Goal: Information Seeking & Learning: Learn about a topic

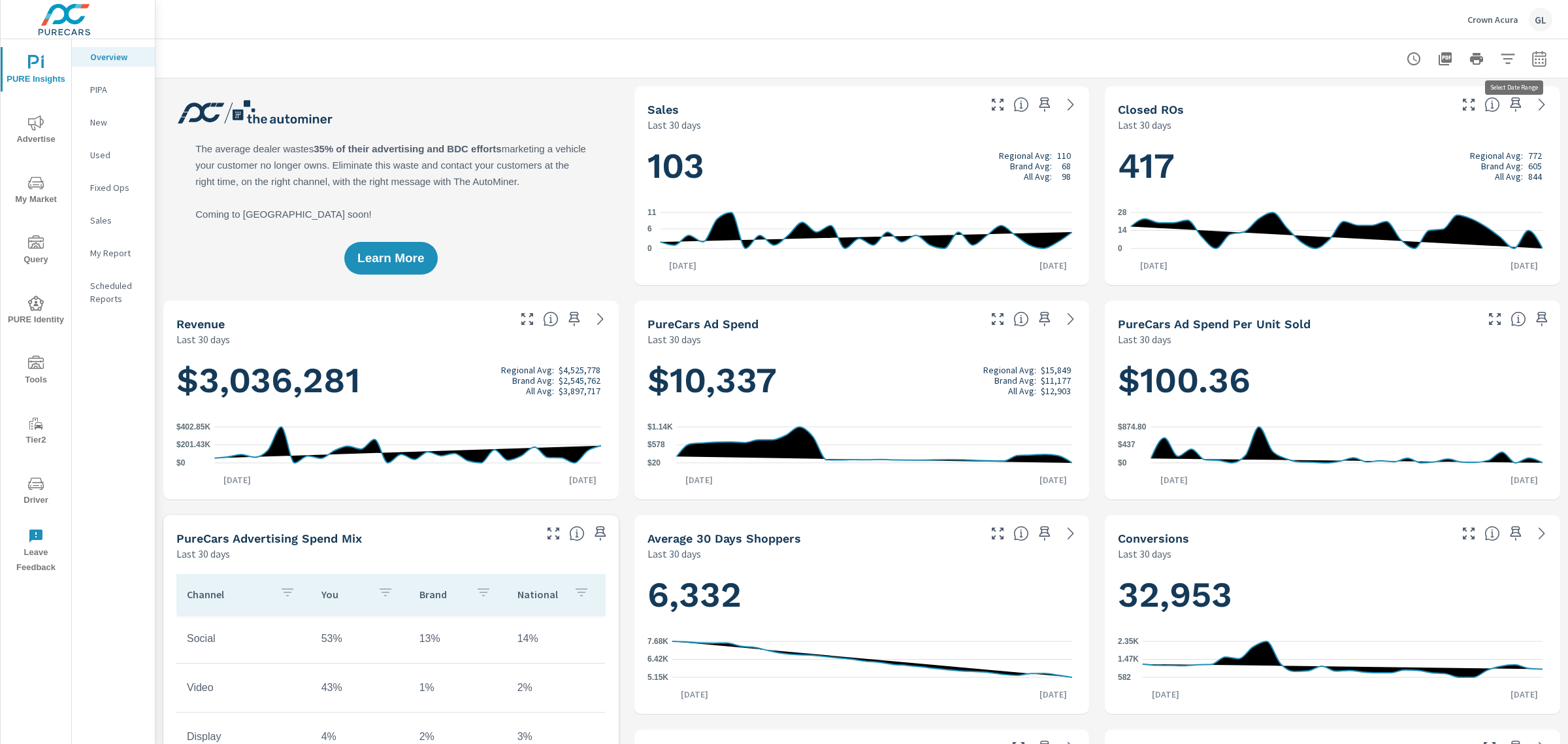
click at [1532, 53] on icon "button" at bounding box center [1540, 59] width 16 height 16
click at [1478, 105] on select "Custom [DATE] Last week Last 7 days Last 14 days Last 30 days Last 45 days Last…" at bounding box center [1422, 113] width 131 height 26
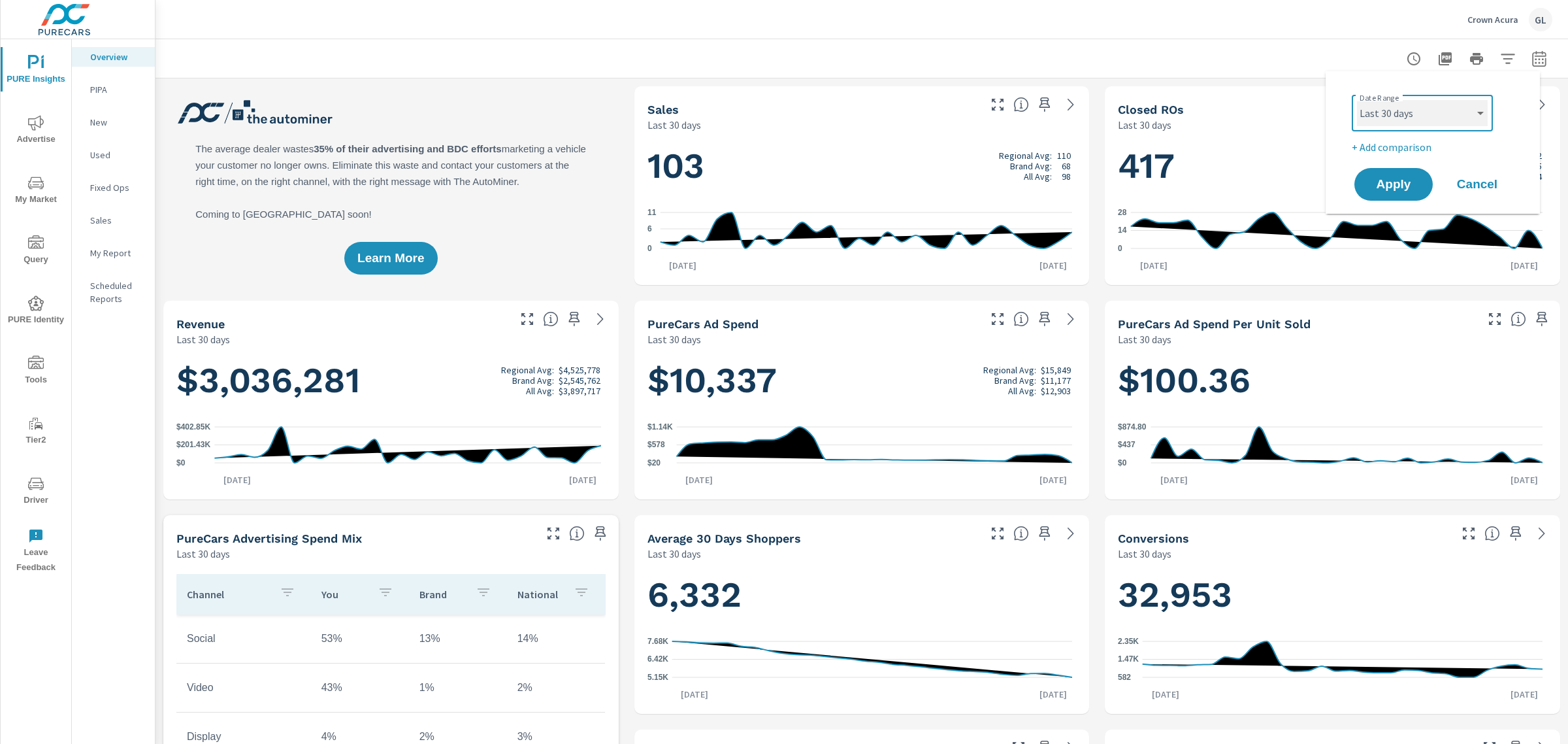
scroll to position [1, 0]
click at [1357, 100] on select "Custom [DATE] Last week Last 7 days Last 14 days Last 30 days Last 45 days Last…" at bounding box center [1422, 113] width 131 height 26
select select "Month to date"
click at [1374, 186] on span "Apply" at bounding box center [1394, 184] width 53 height 12
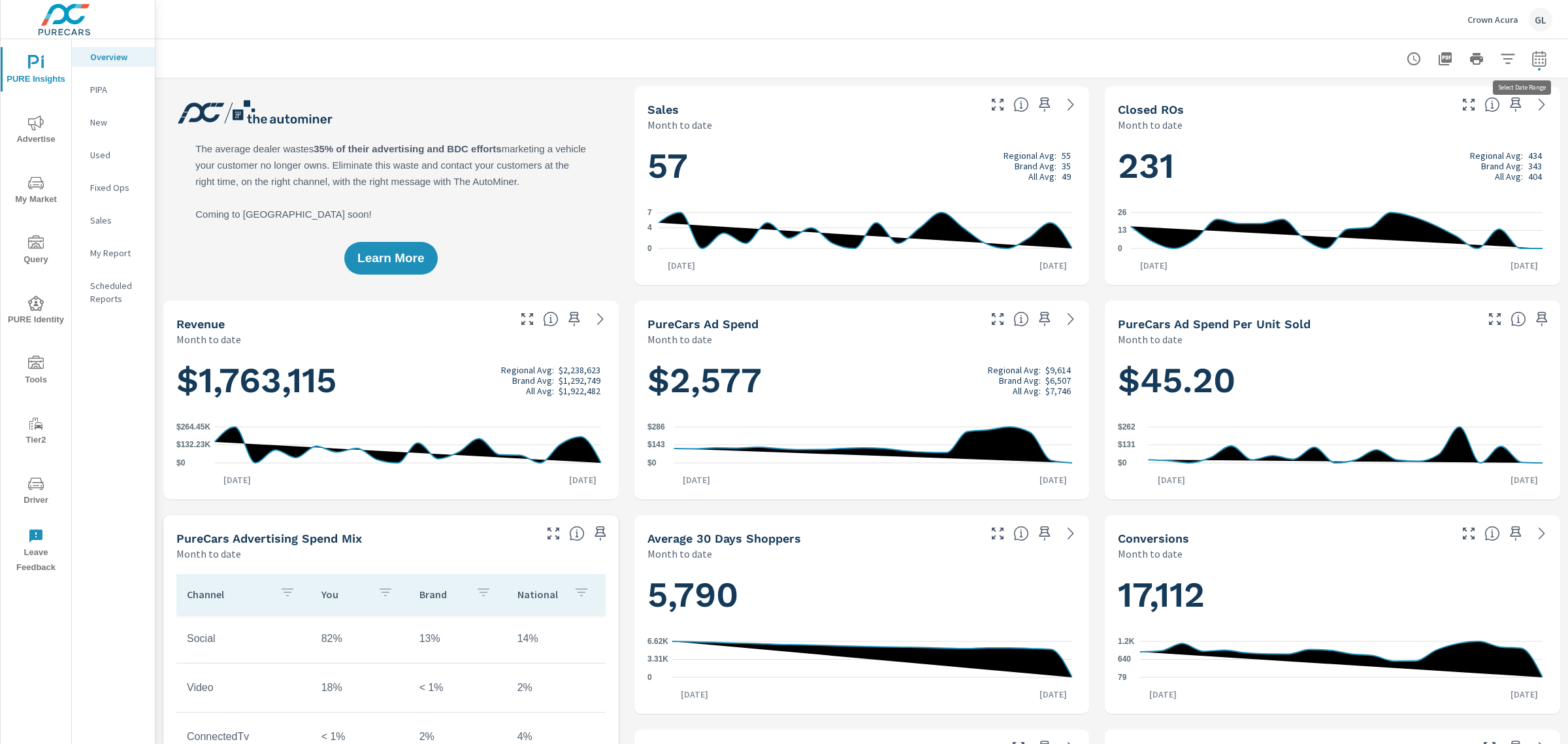
click at [1530, 69] on button "button" at bounding box center [1540, 59] width 26 height 26
select select "Month to date"
click at [1409, 142] on p "+ Add comparison" at bounding box center [1435, 147] width 167 height 16
select select "Previous period"
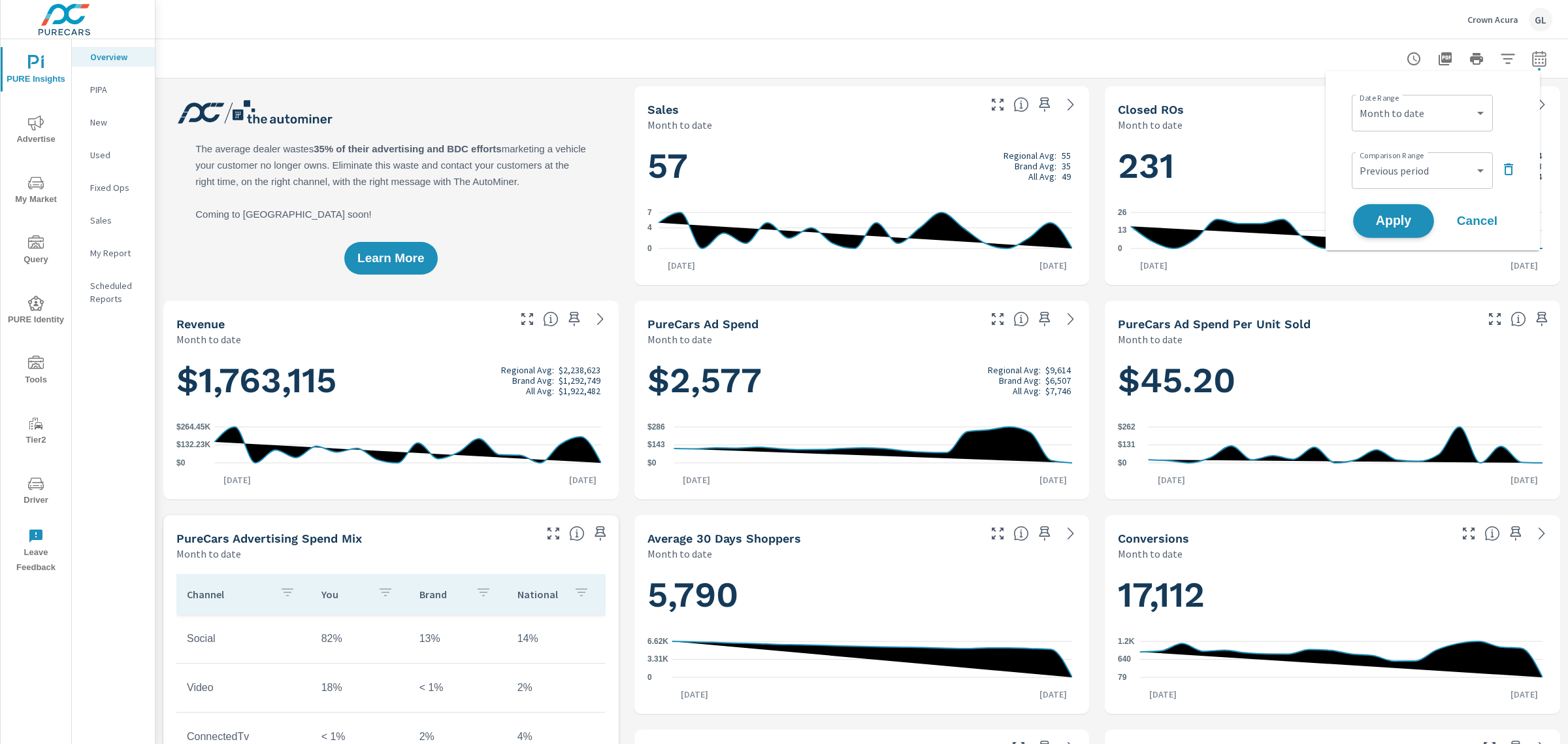
click at [1384, 227] on span "Apply" at bounding box center [1394, 222] width 53 height 12
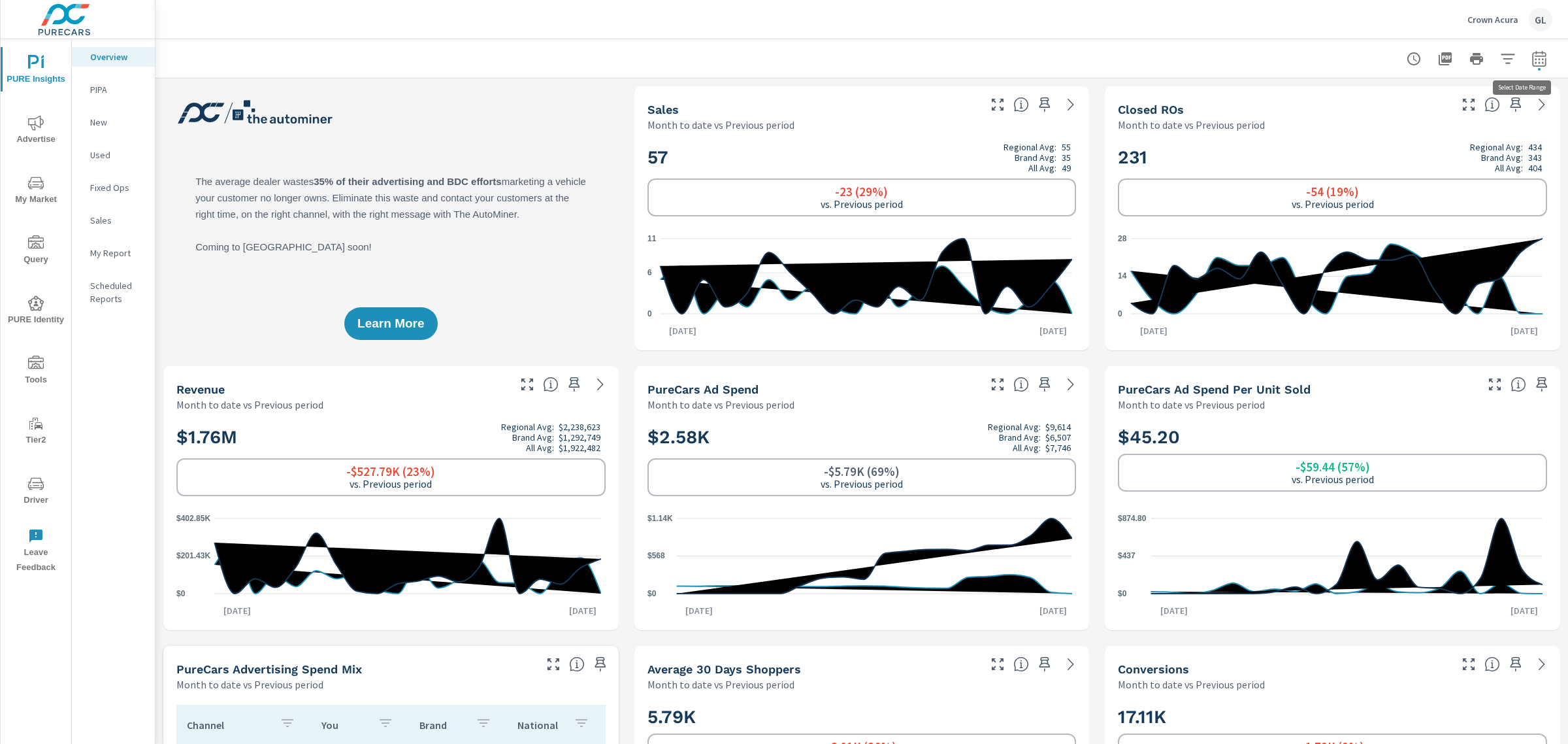
click at [1533, 66] on icon "button" at bounding box center [1540, 58] width 14 height 16
select select "Month to date"
select select "Previous period"
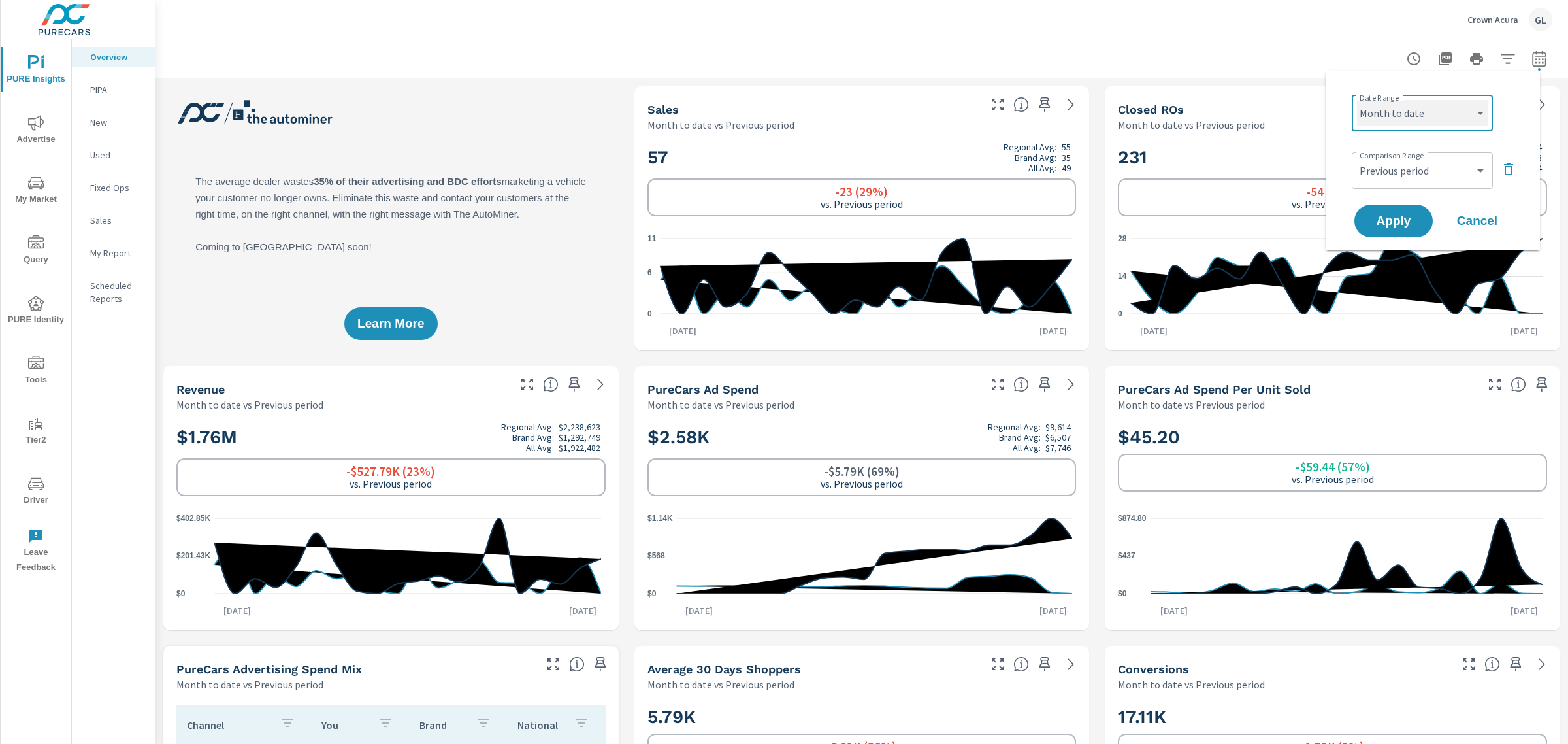
click at [1398, 105] on select "Custom [DATE] Last week Last 7 days Last 14 days Last 30 days Last 45 days Last…" at bounding box center [1422, 113] width 131 height 26
click at [1357, 100] on select "Custom [DATE] Last week Last 7 days Last 14 days Last 30 days Last 45 days Last…" at bounding box center [1422, 113] width 131 height 26
select select "Last month"
drag, startPoint x: 1501, startPoint y: 169, endPoint x: 1493, endPoint y: 170, distance: 8.1
click at [1498, 169] on button "button" at bounding box center [1509, 169] width 21 height 21
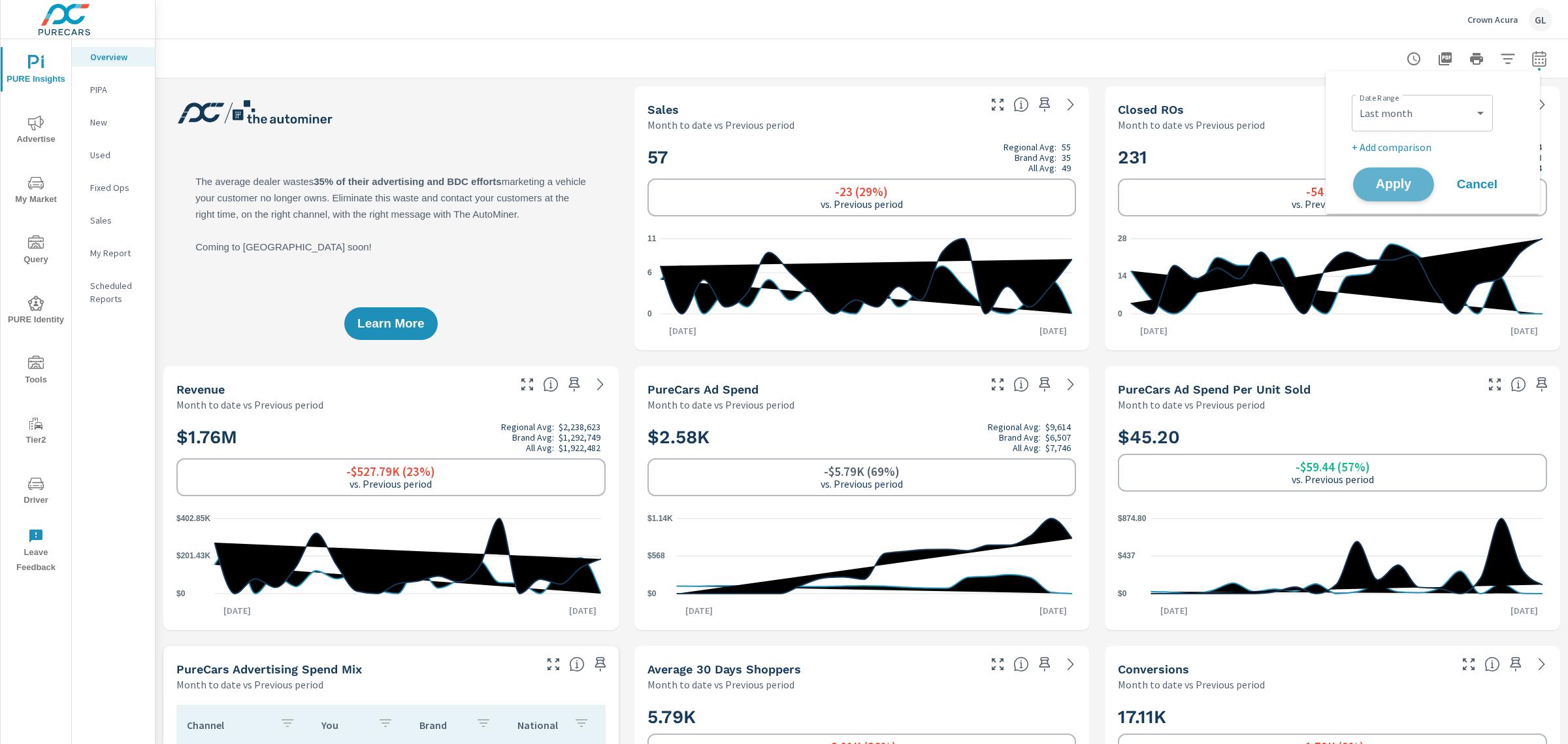
click at [1403, 184] on span "Apply" at bounding box center [1394, 184] width 53 height 12
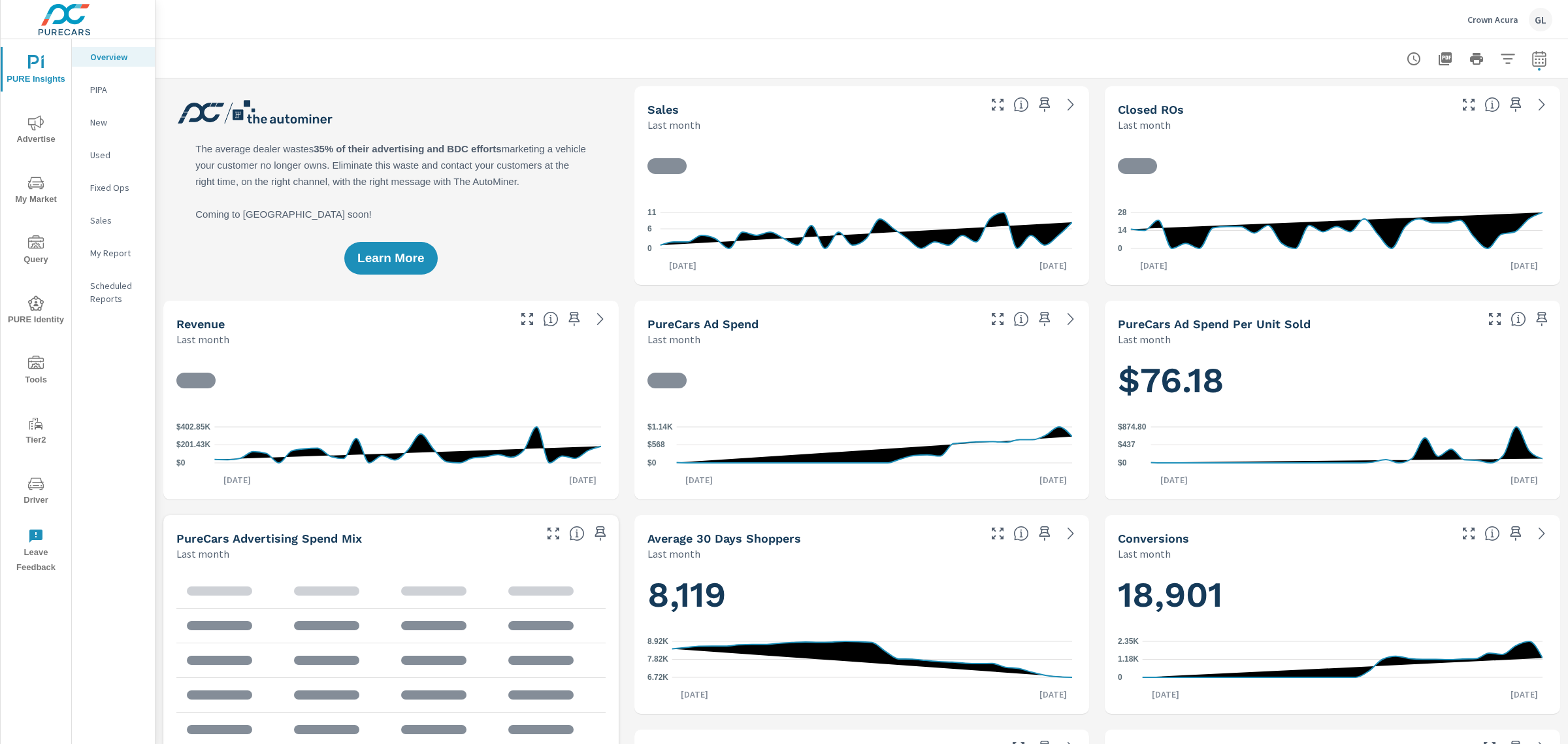
scroll to position [1, 0]
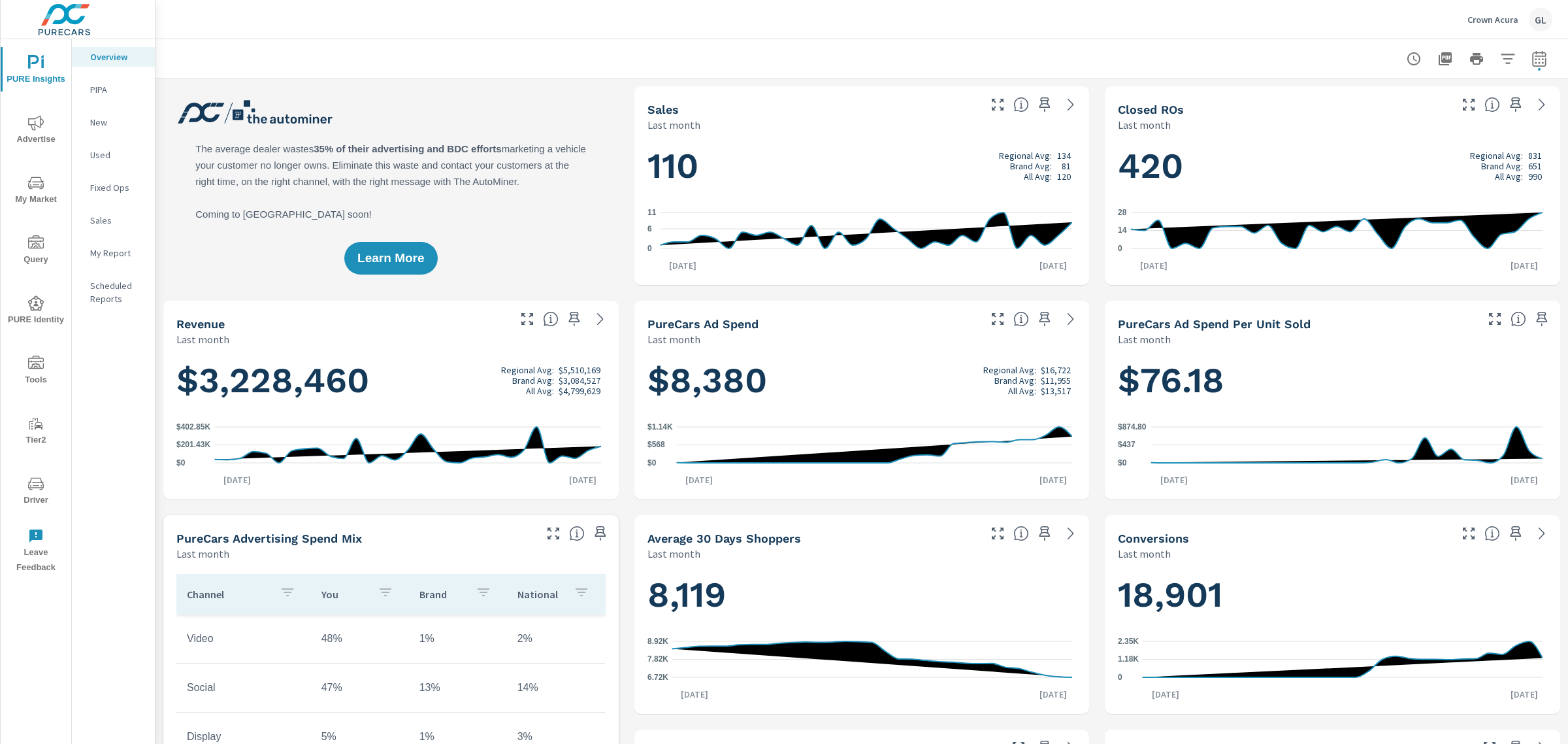
click at [31, 188] on icon "nav menu" at bounding box center [36, 183] width 16 height 12
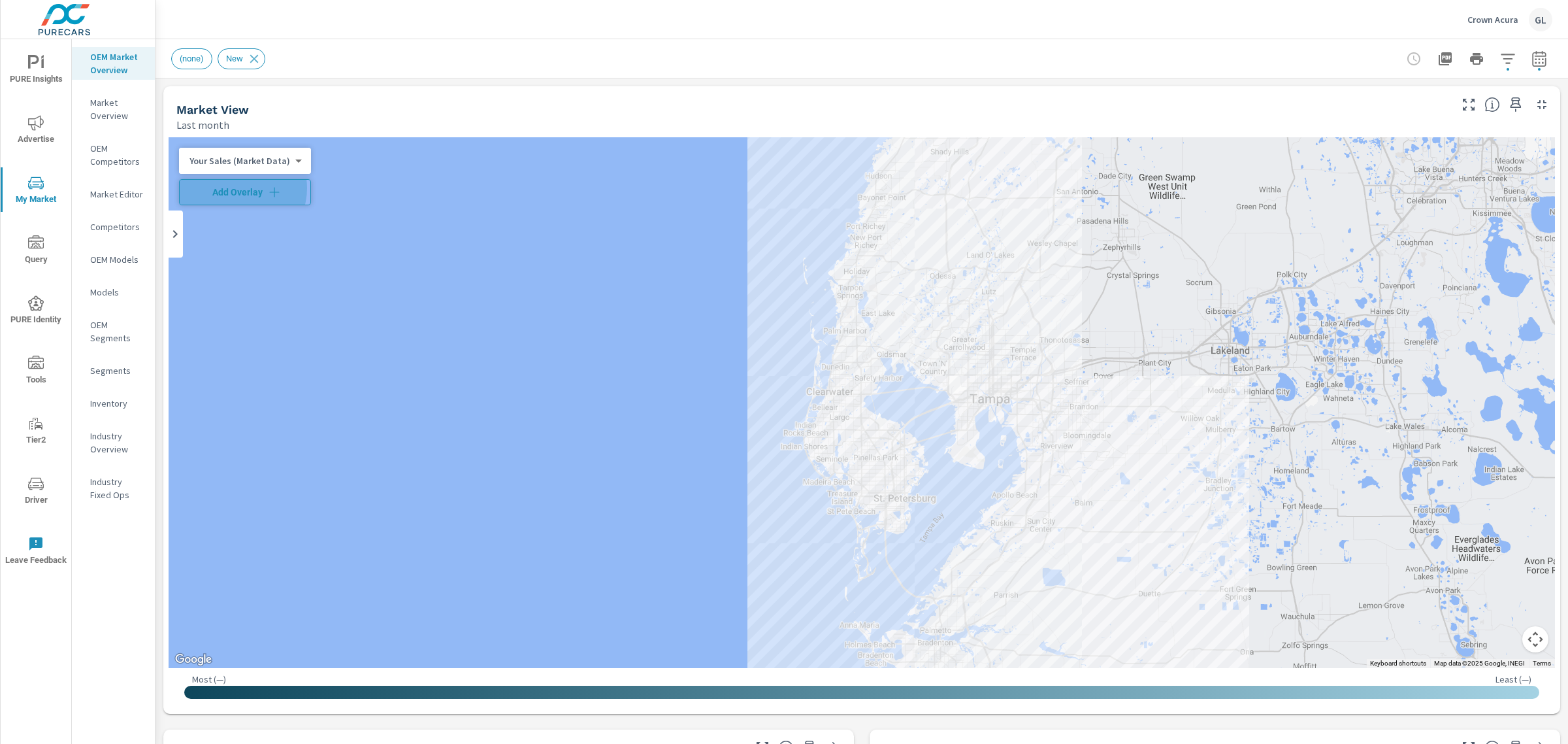
click at [240, 188] on span "Add Overlay" at bounding box center [246, 191] width 121 height 13
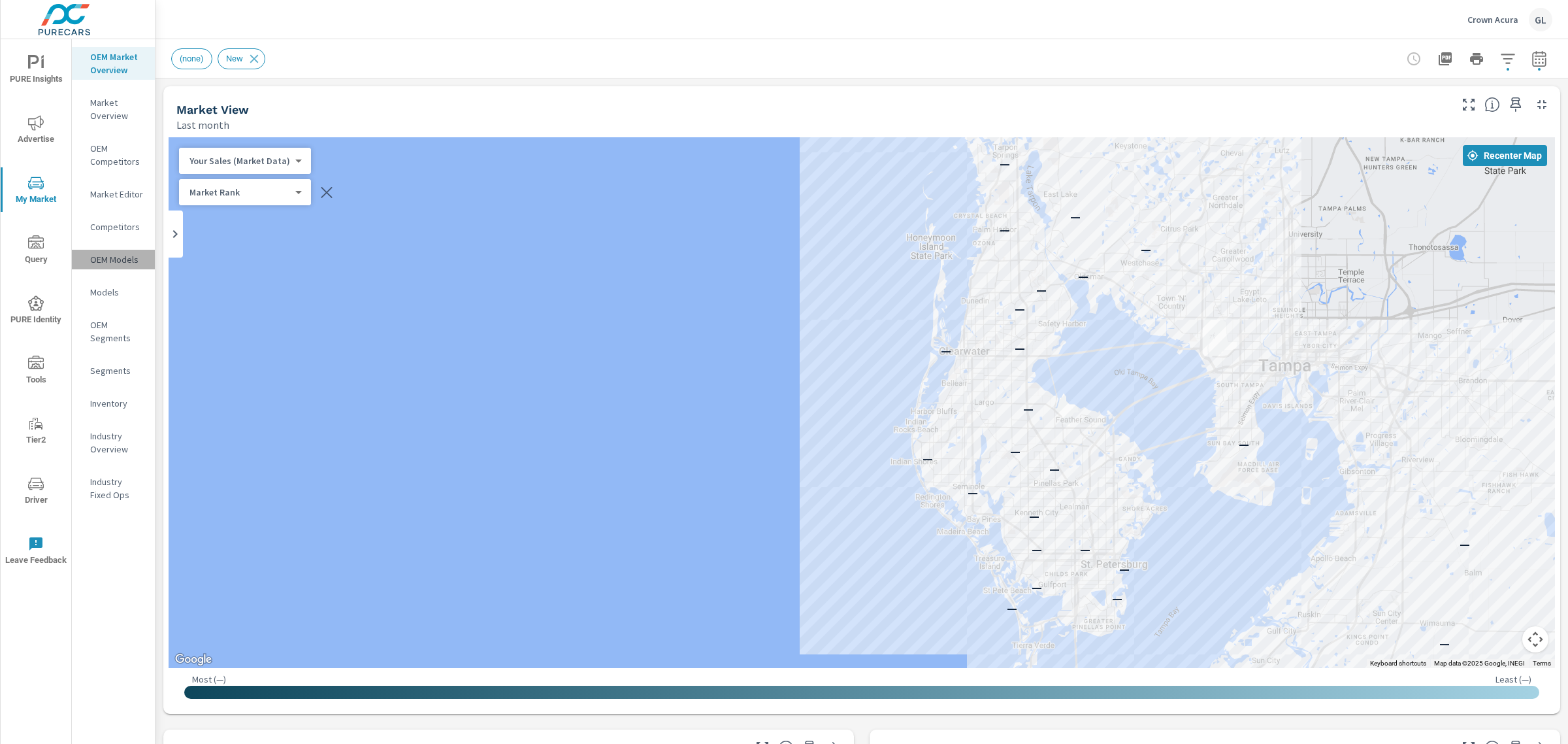
click at [102, 264] on p "OEM Models" at bounding box center [117, 259] width 54 height 13
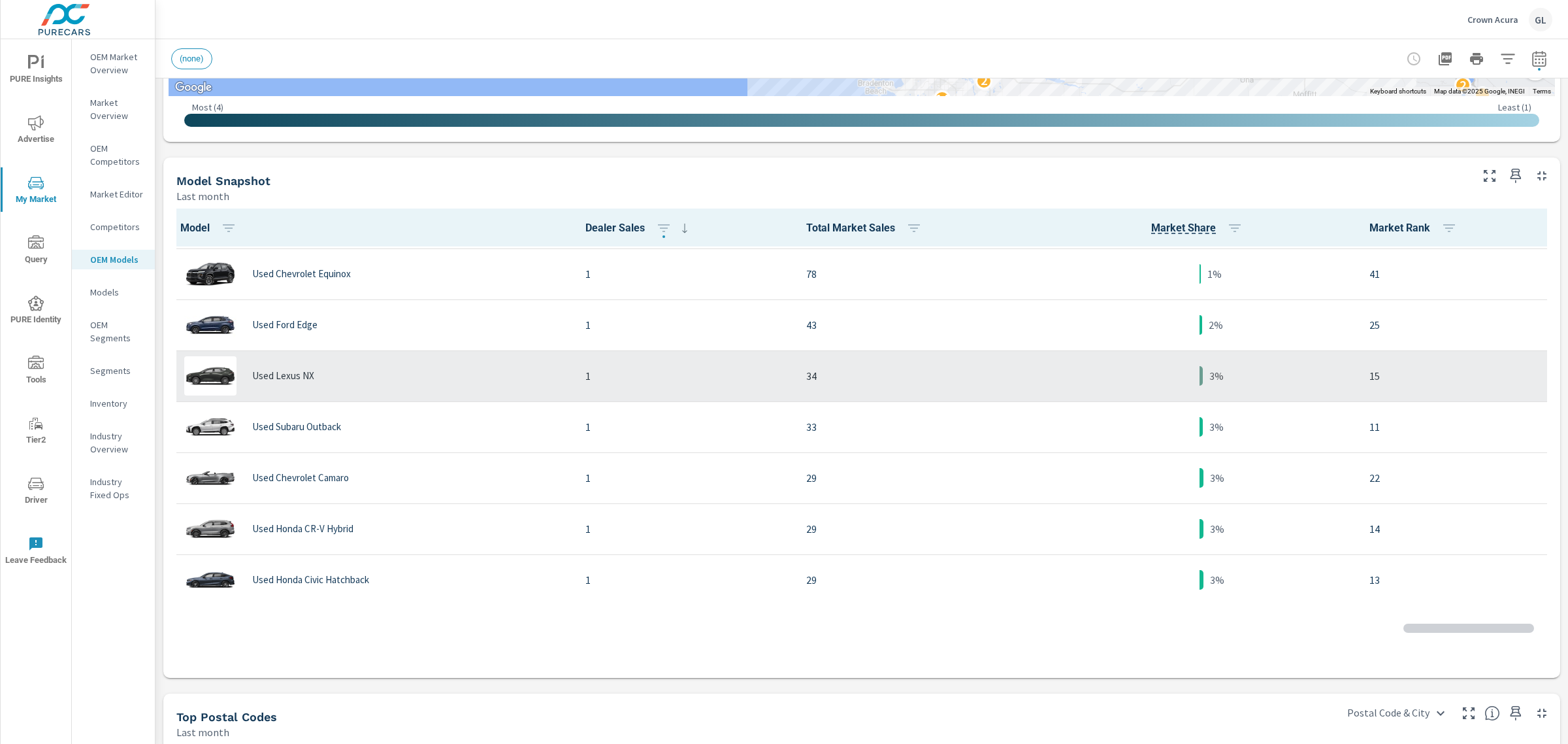
scroll to position [328, 0]
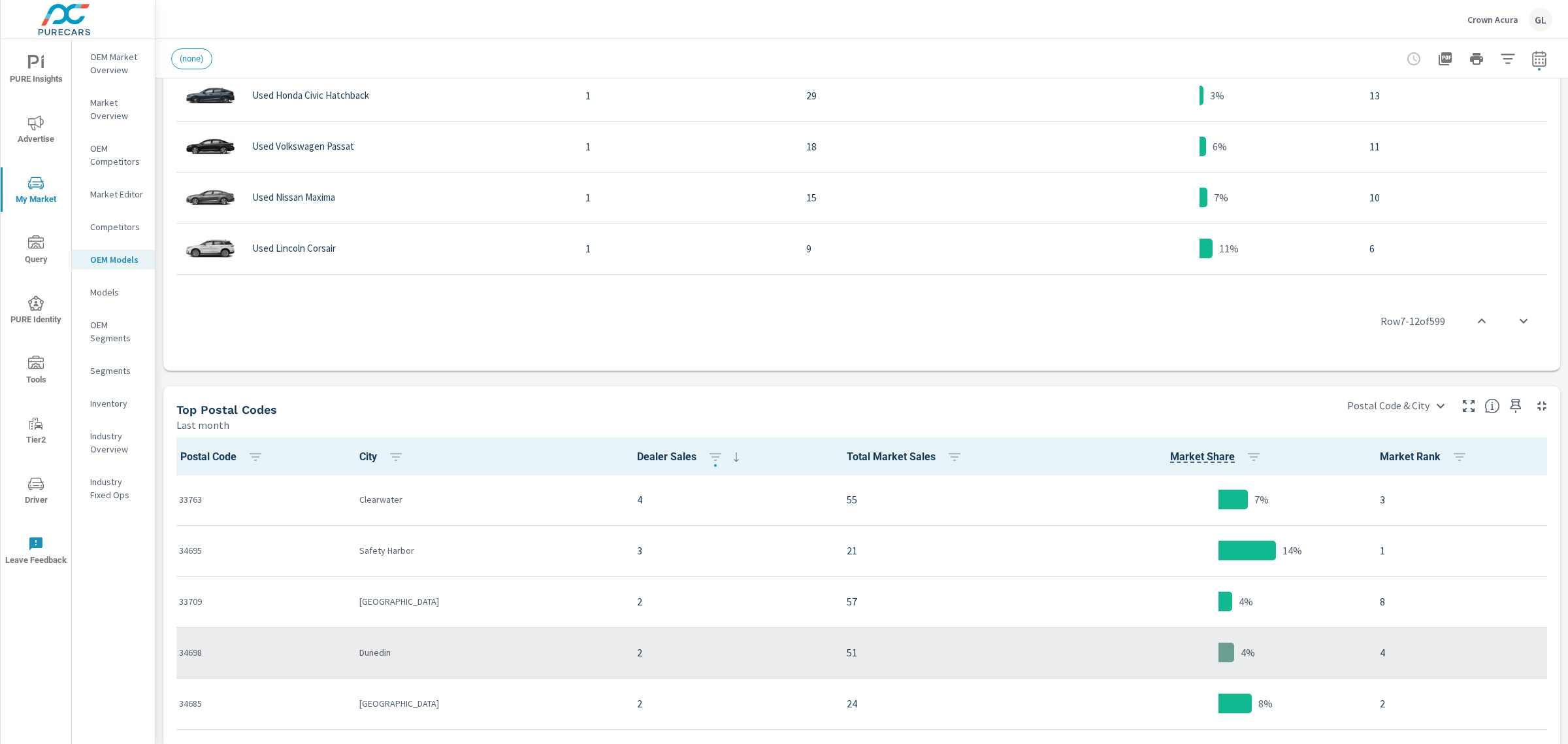
scroll to position [899, 0]
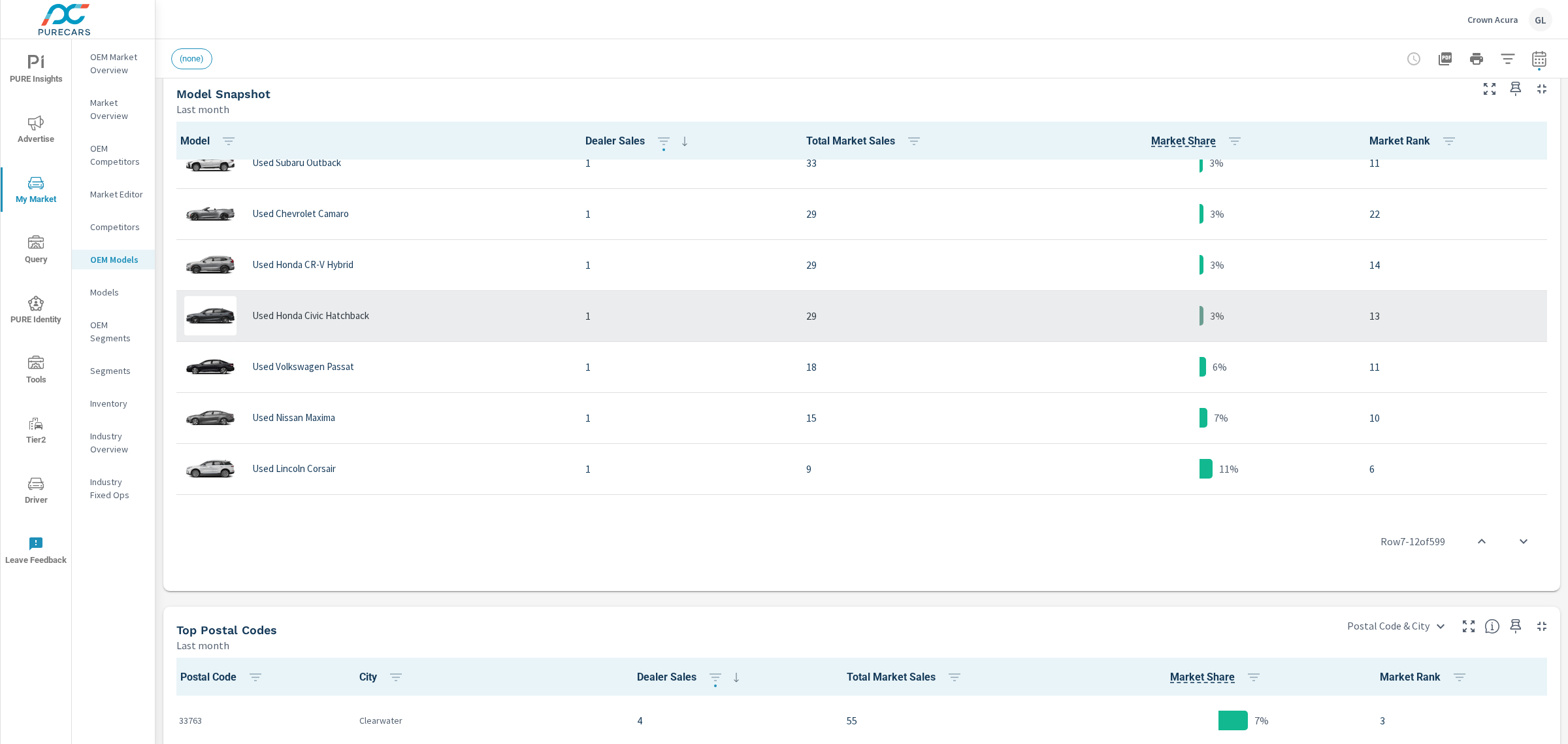
scroll to position [653, 0]
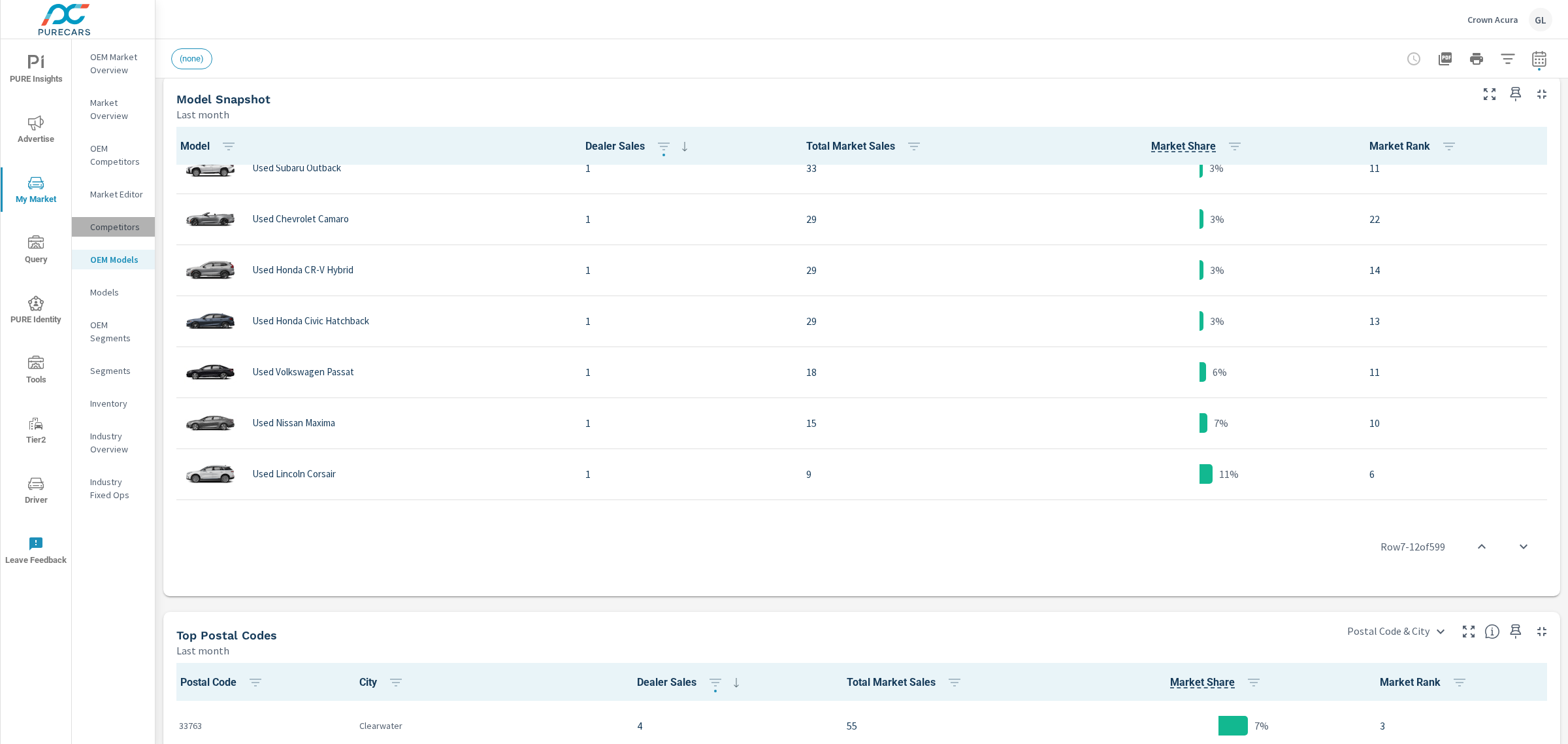
click at [111, 223] on p "Competitors" at bounding box center [117, 227] width 54 height 13
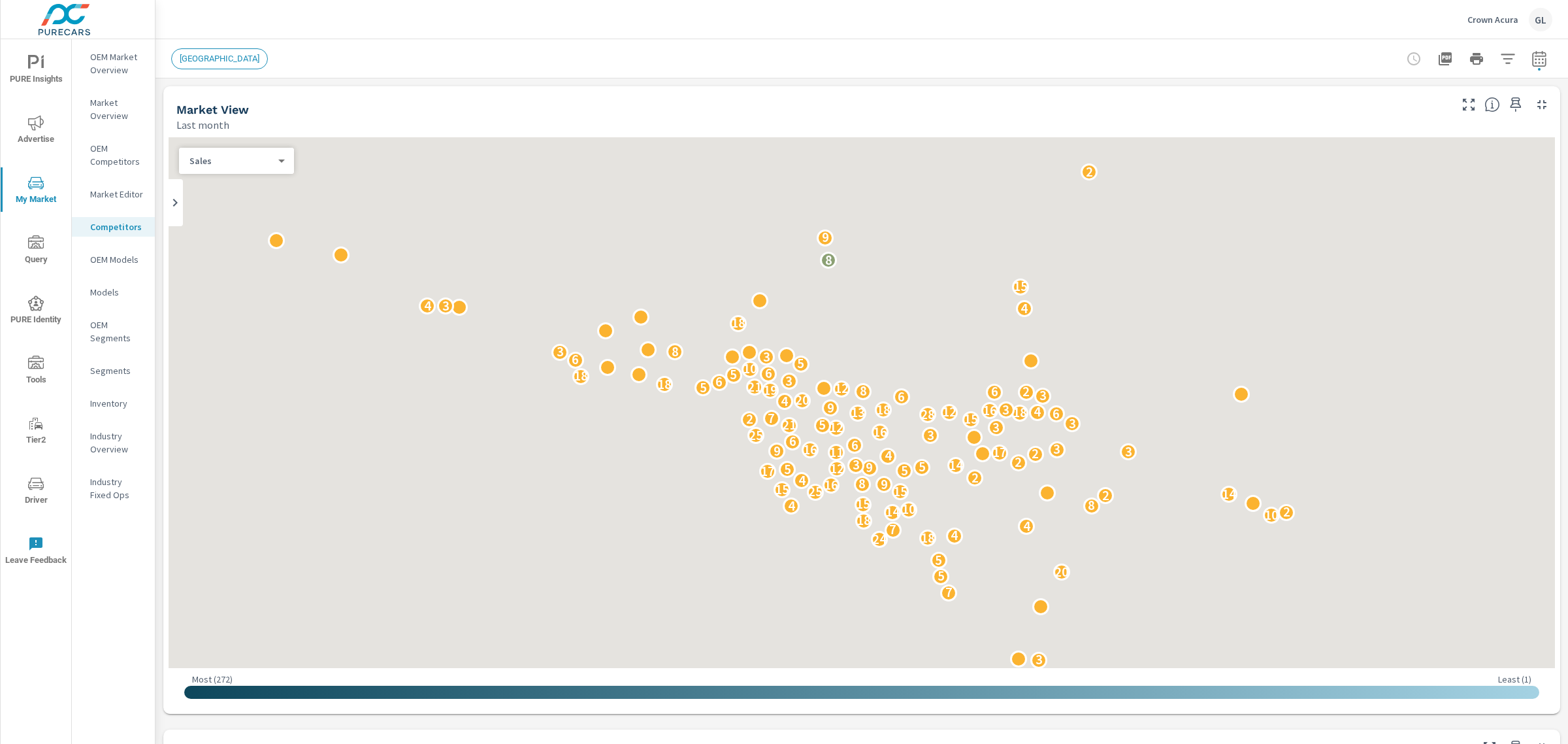
scroll to position [1, 0]
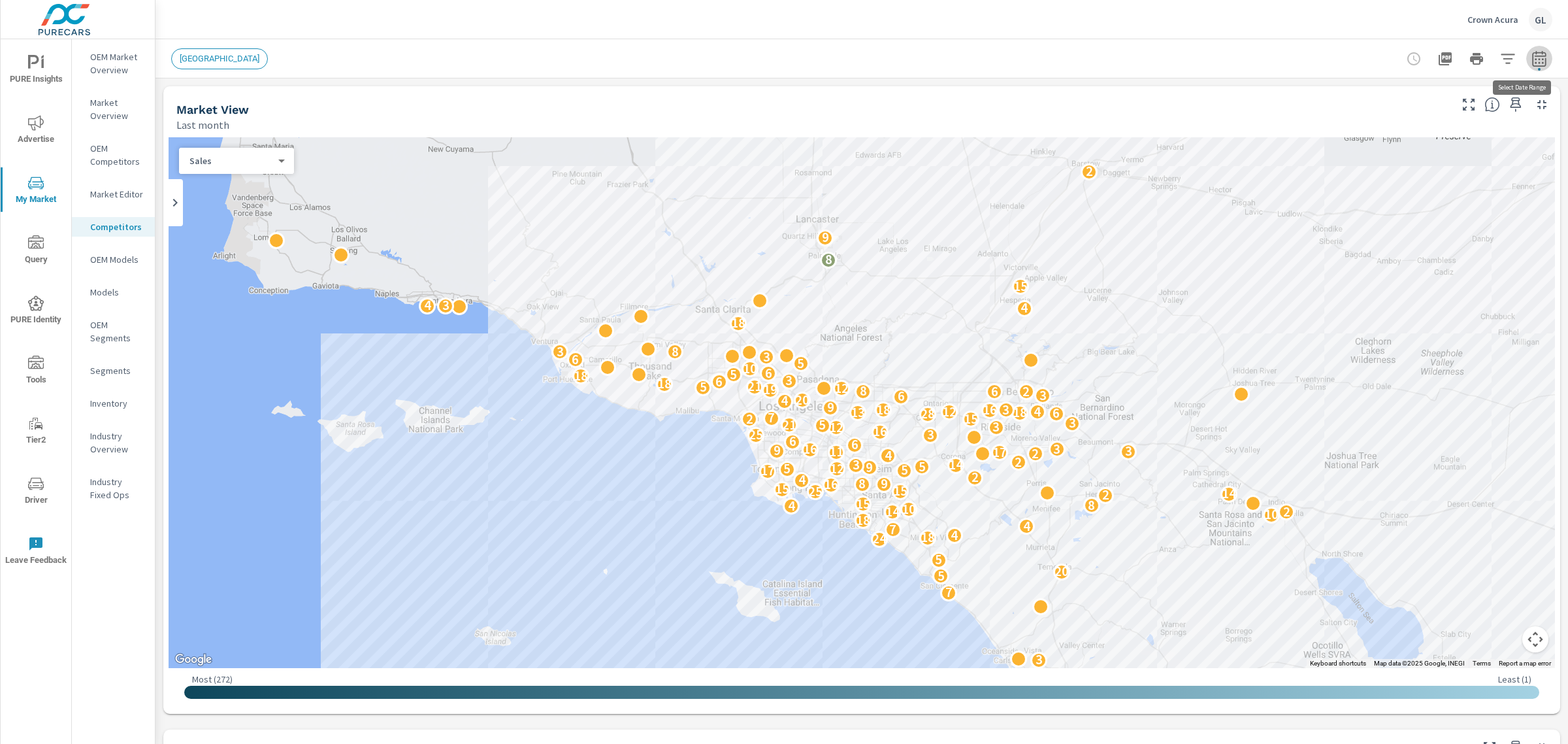
click at [1533, 55] on icon "button" at bounding box center [1540, 58] width 14 height 16
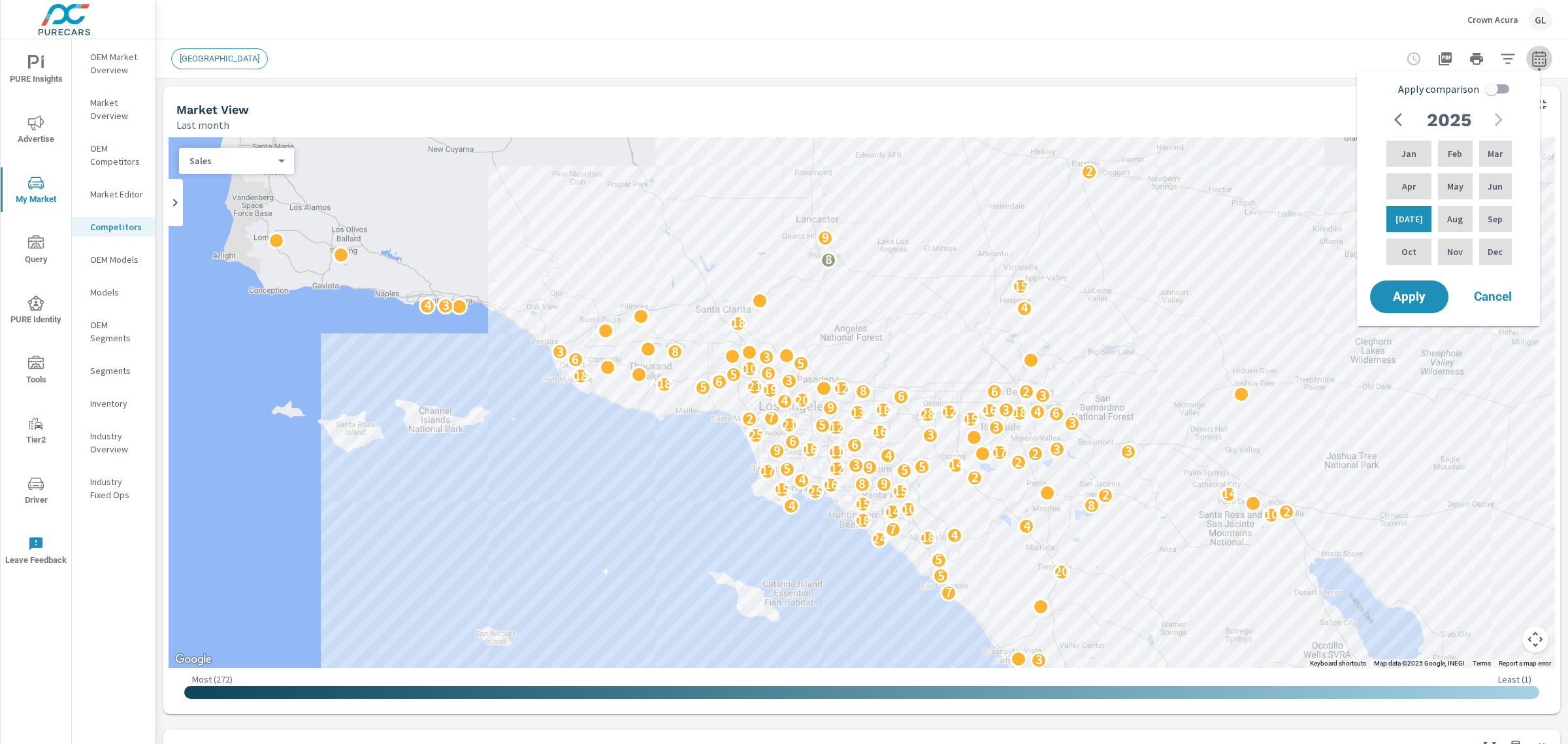
click at [1533, 55] on icon "button" at bounding box center [1540, 58] width 14 height 16
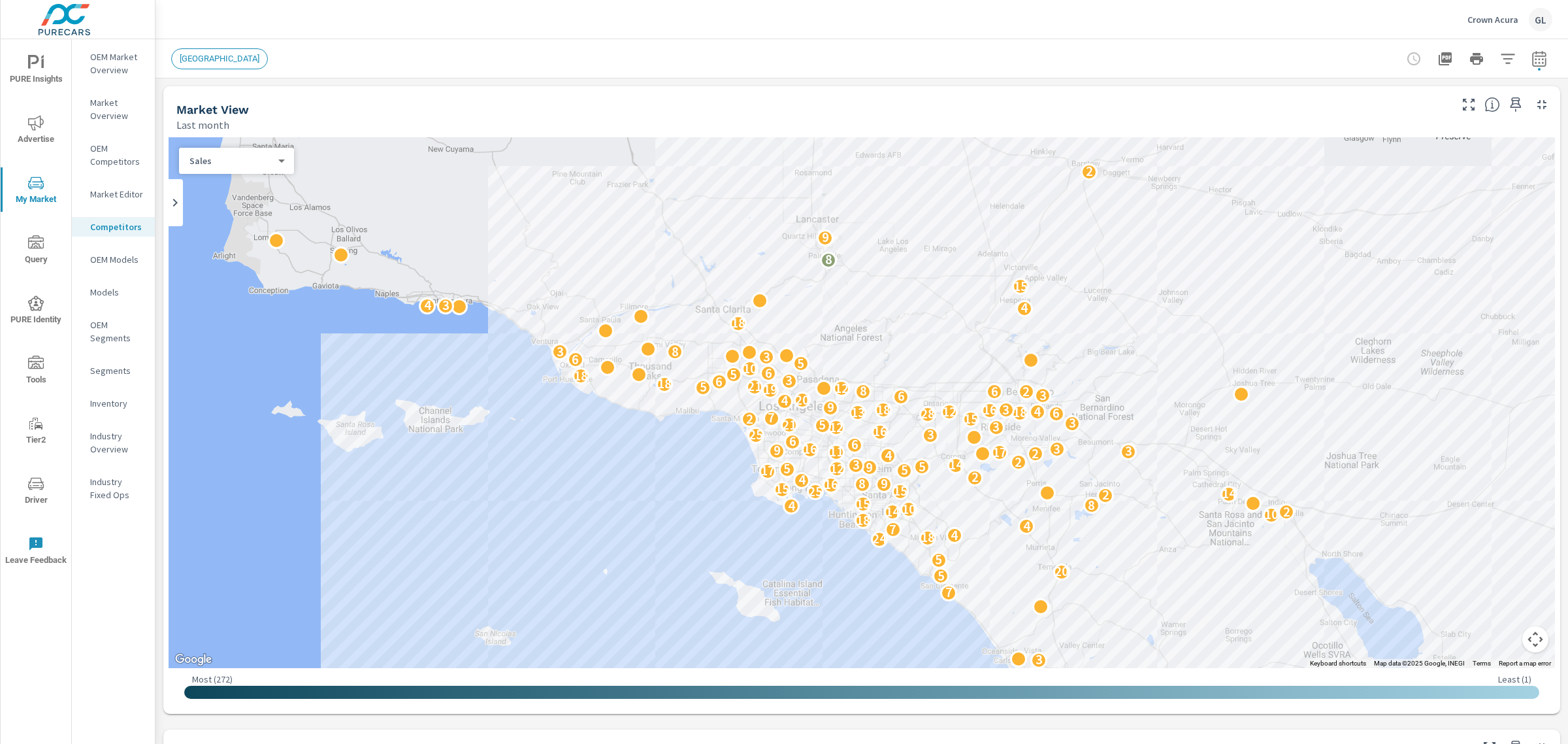
click at [207, 59] on span "LOS ANGELES" at bounding box center [219, 58] width 96 height 9
click at [99, 104] on p "Market Overview" at bounding box center [117, 109] width 54 height 26
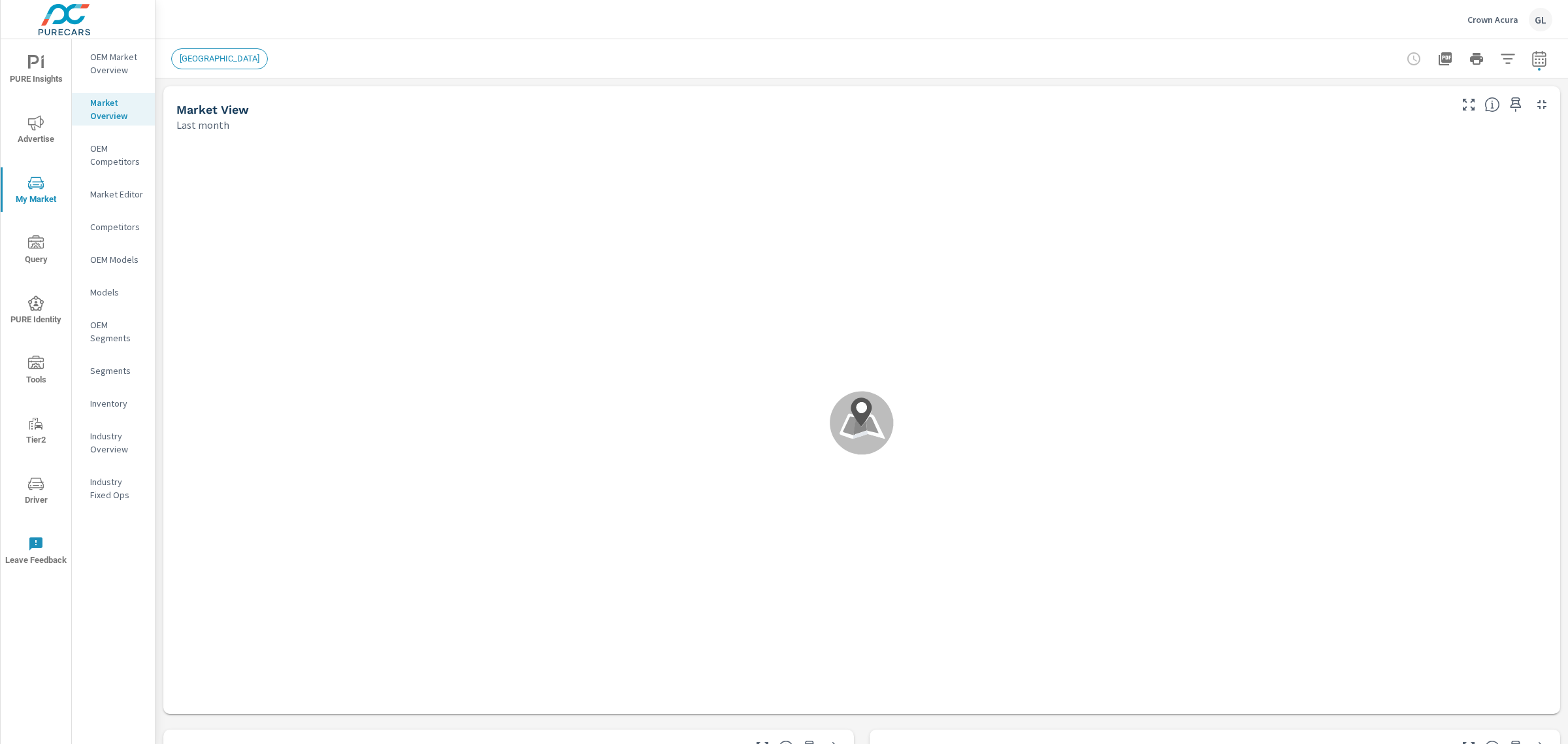
scroll to position [1, 0]
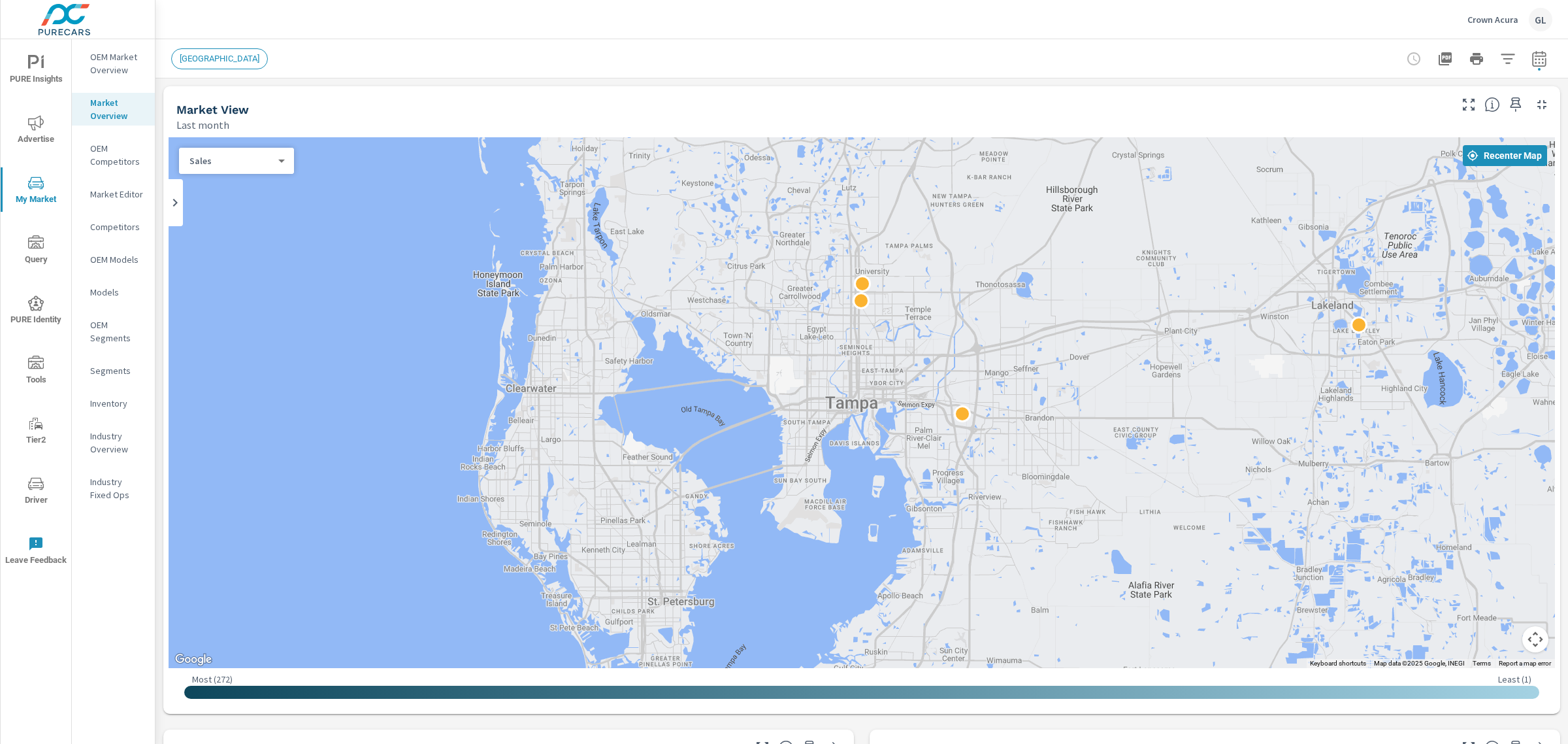
drag, startPoint x: 1199, startPoint y: 440, endPoint x: 762, endPoint y: 478, distance: 438.6
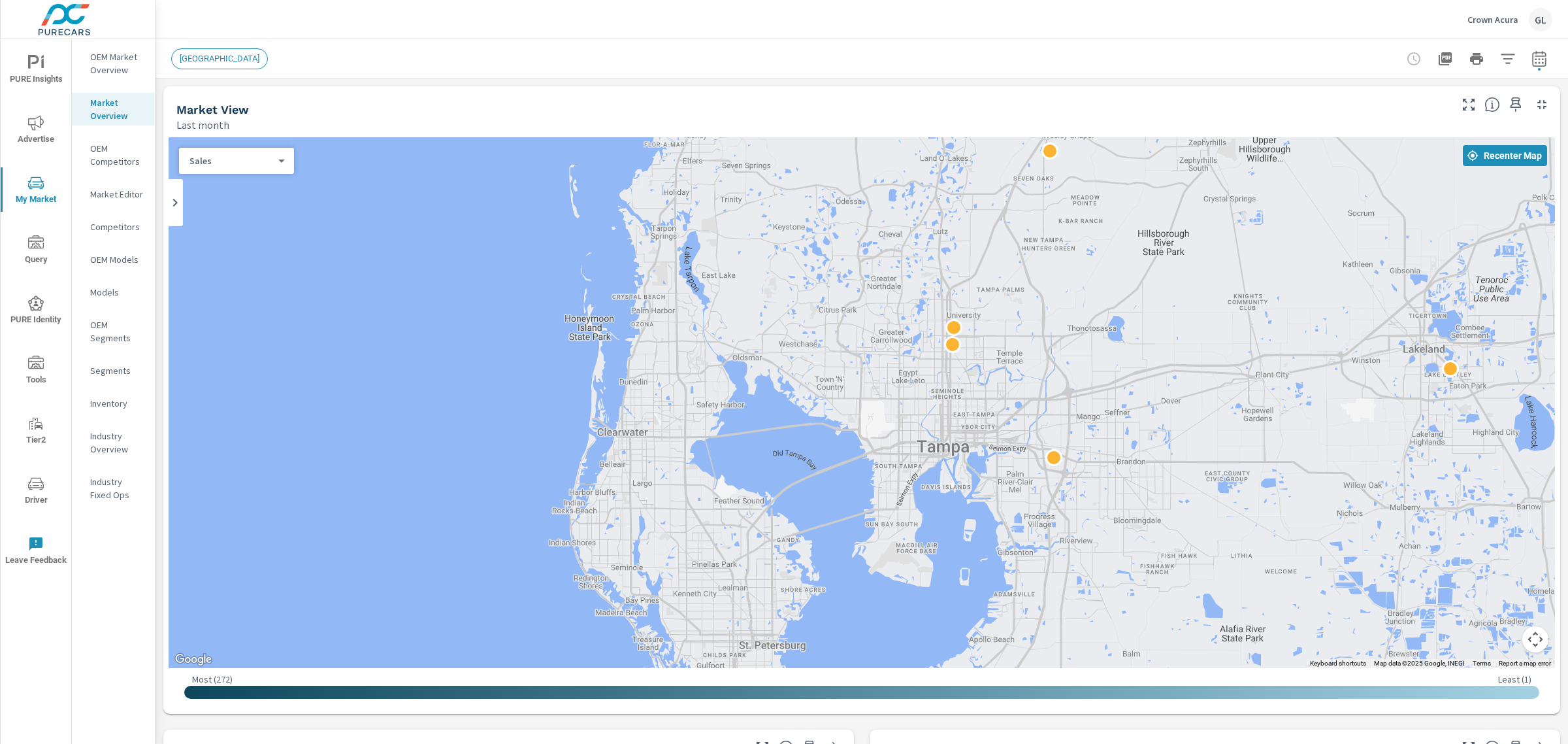
drag, startPoint x: 731, startPoint y: 452, endPoint x: 856, endPoint y: 413, distance: 130.9
click at [856, 413] on div at bounding box center [862, 403] width 1386 height 531
click at [112, 191] on p "Market Editor" at bounding box center [117, 194] width 54 height 13
